Goal: Task Accomplishment & Management: Manage account settings

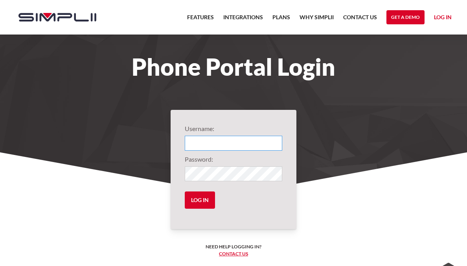
click at [241, 138] on input "Login" at bounding box center [233, 143] width 97 height 15
type input "1002@BlueDot"
click at [185, 192] on input "Log in" at bounding box center [200, 200] width 30 height 17
click at [197, 202] on input "Log in" at bounding box center [200, 200] width 30 height 17
click at [237, 184] on form "Username: 1002@BlueDot Password: Log in" at bounding box center [233, 169] width 97 height 91
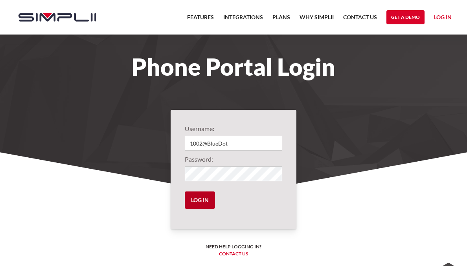
click at [203, 200] on input "Log in" at bounding box center [200, 200] width 30 height 17
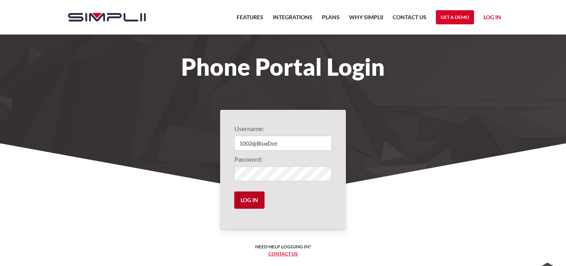
click at [250, 199] on input "Log in" at bounding box center [249, 200] width 30 height 17
click at [234, 192] on input "Log in" at bounding box center [249, 200] width 30 height 17
click at [251, 207] on input "Log in" at bounding box center [249, 200] width 30 height 17
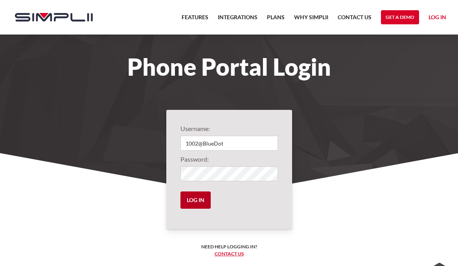
click at [193, 198] on input "Log in" at bounding box center [195, 200] width 30 height 17
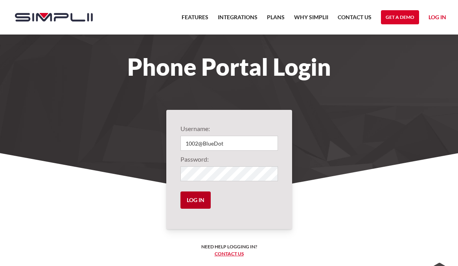
click at [193, 198] on input "Log in" at bounding box center [195, 200] width 30 height 17
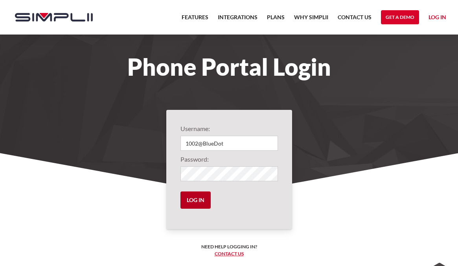
click at [193, 198] on input "Log in" at bounding box center [195, 200] width 30 height 17
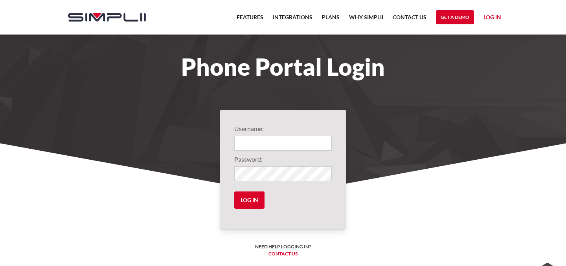
click at [253, 149] on input "Login" at bounding box center [282, 143] width 97 height 15
type input "1002@BlueDot"
click at [234, 192] on input "Log in" at bounding box center [249, 200] width 30 height 17
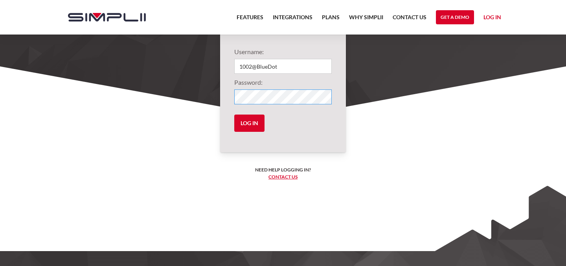
scroll to position [67, 0]
